Goal: Task Accomplishment & Management: Manage account settings

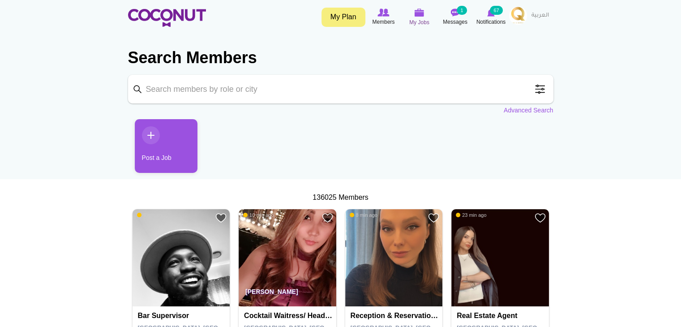
click at [410, 5] on div "Toggle navigation My Plan Members My Jobs Post a Job Messages 1 Notifications 6…" at bounding box center [340, 17] width 681 height 34
click at [416, 15] on img at bounding box center [419, 13] width 10 height 8
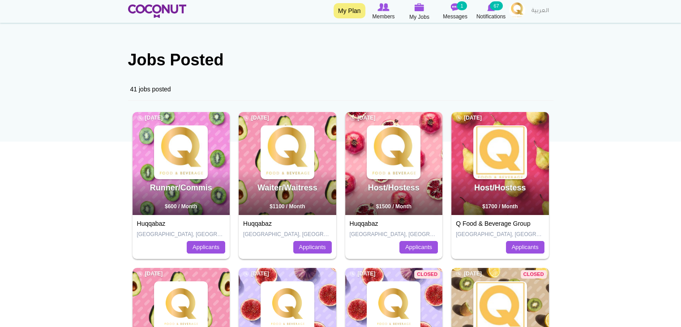
scroll to position [90, 0]
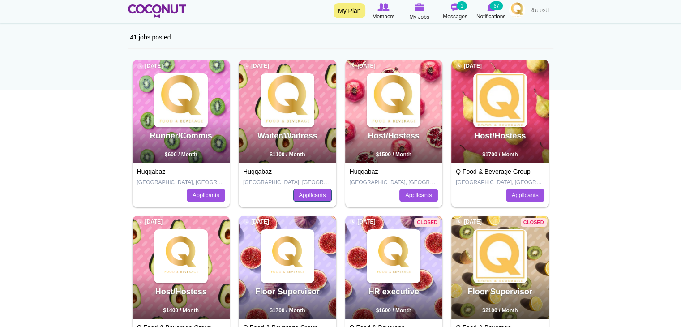
drag, startPoint x: 315, startPoint y: 197, endPoint x: 294, endPoint y: 197, distance: 21.0
click at [315, 197] on link "Applicants" at bounding box center [312, 195] width 38 height 13
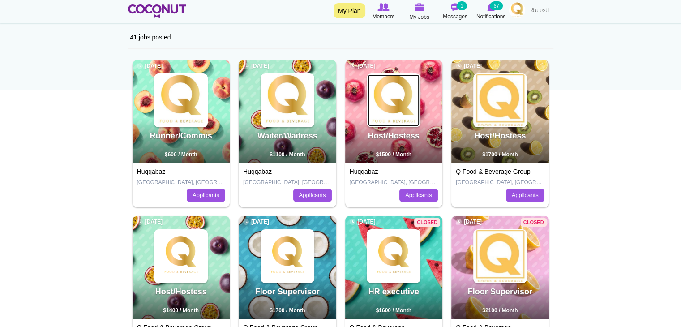
click at [403, 124] on img at bounding box center [393, 100] width 52 height 52
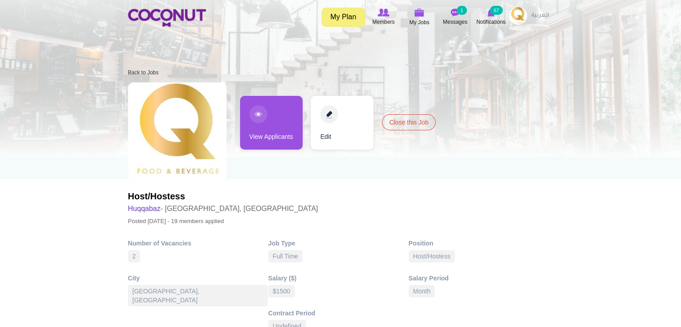
click at [290, 133] on link "View Applicants" at bounding box center [271, 123] width 63 height 54
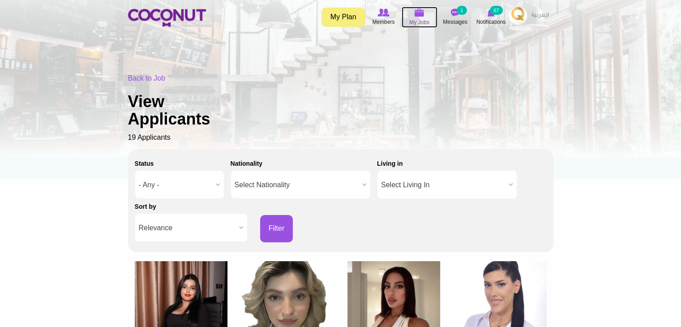
click at [410, 21] on span "My Jobs" at bounding box center [419, 22] width 20 height 9
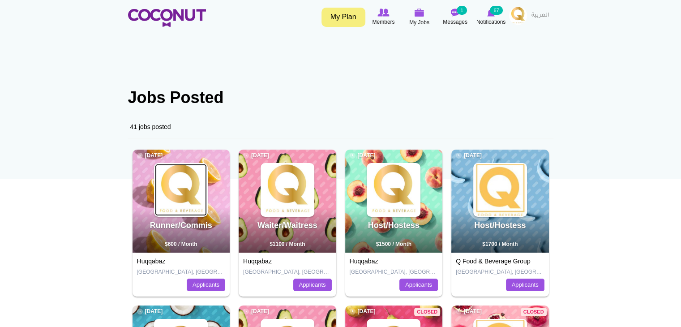
click at [184, 205] on img at bounding box center [181, 190] width 52 height 52
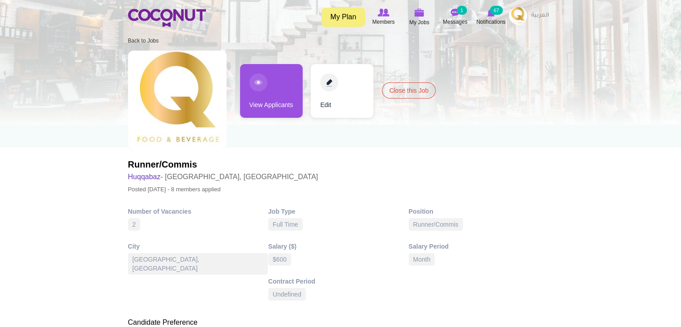
scroll to position [45, 0]
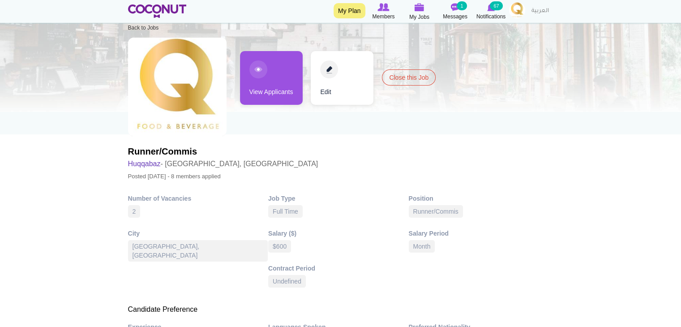
click at [272, 67] on link "View Applicants" at bounding box center [271, 78] width 63 height 54
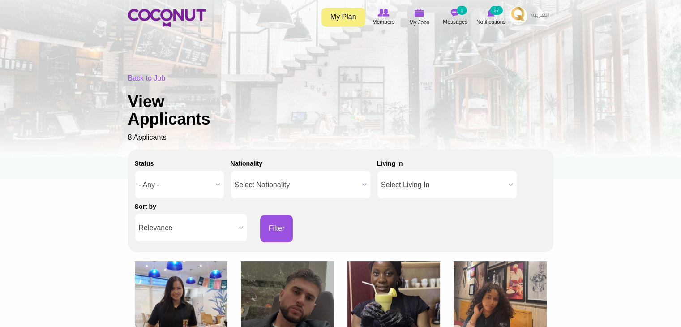
click at [519, 17] on img at bounding box center [518, 16] width 18 height 18
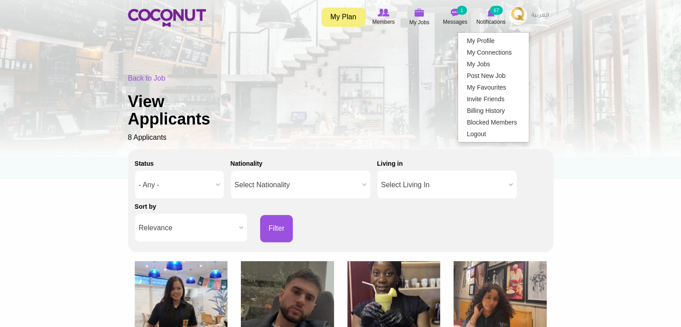
click at [476, 133] on div "Back to Job View Applicants 8 Applicants" at bounding box center [340, 107] width 425 height 69
